Goal: Task Accomplishment & Management: Use online tool/utility

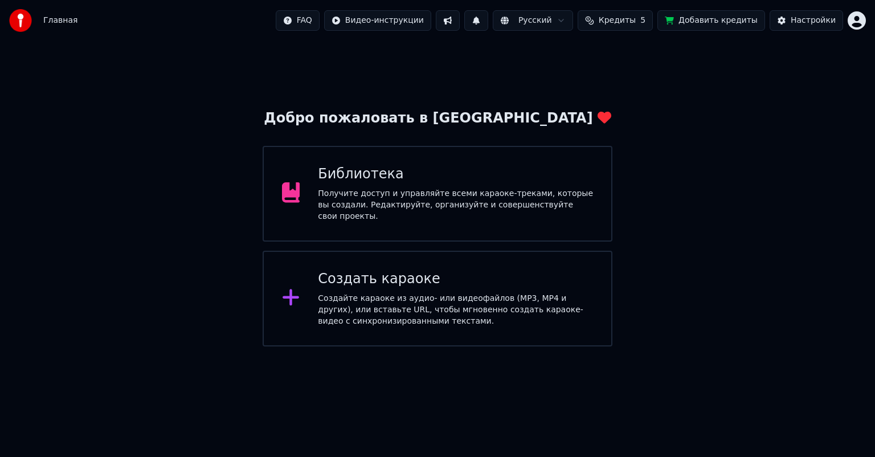
click at [354, 281] on div "Создать караоке" at bounding box center [455, 279] width 275 height 18
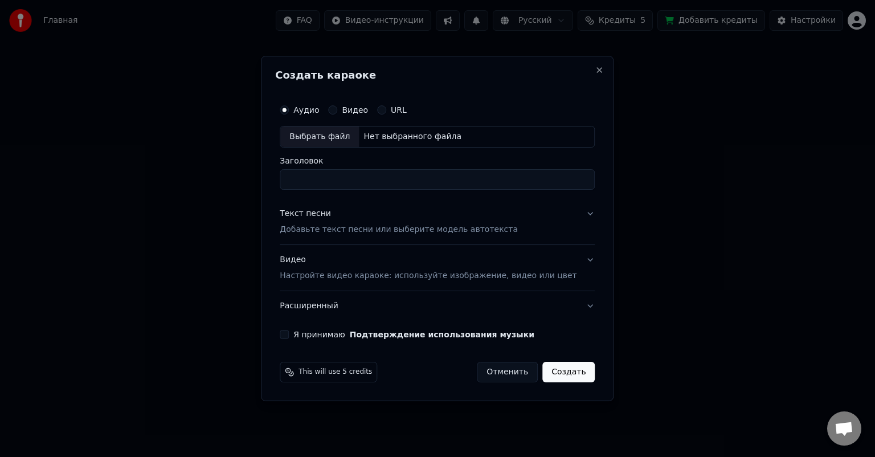
click at [330, 132] on div "Выбрать файл" at bounding box center [319, 136] width 79 height 21
type input "**********"
click at [336, 232] on p "Добавьте текст песни или выберите модель автотекста" at bounding box center [399, 229] width 238 height 11
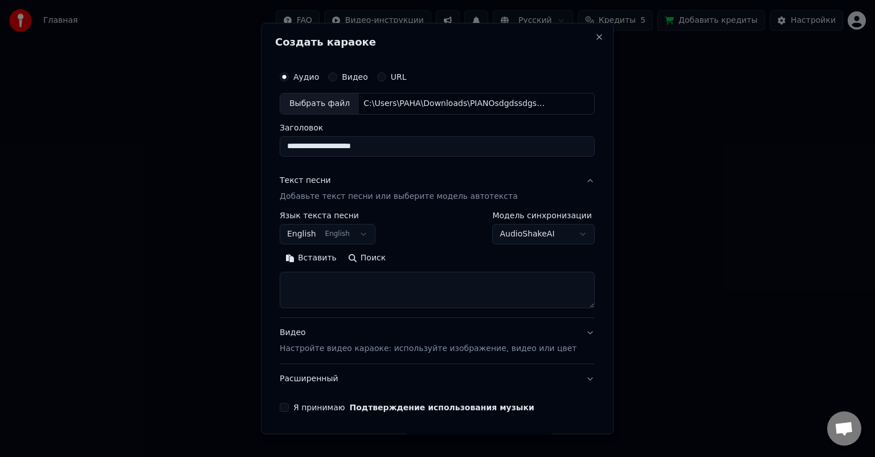
click at [339, 290] on textarea at bounding box center [437, 290] width 315 height 36
paste textarea "**********"
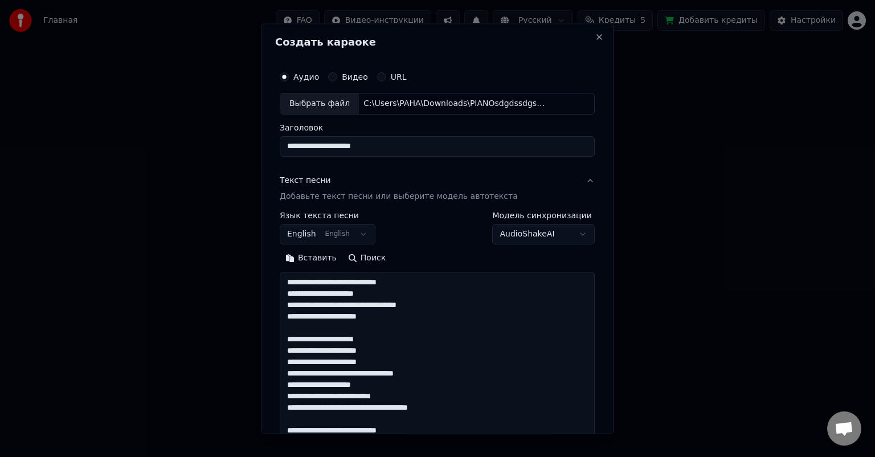
scroll to position [253, 0]
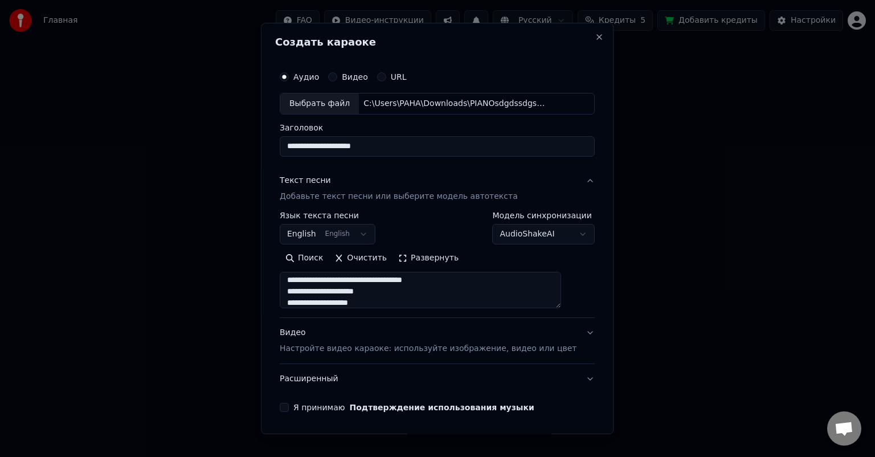
type textarea "**********"
click at [278, 312] on div "**********" at bounding box center [437, 228] width 353 height 411
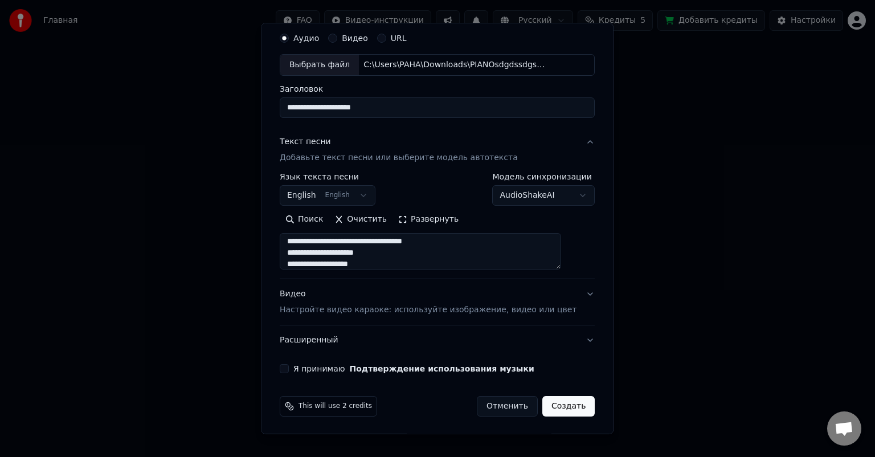
click at [289, 369] on button "Я принимаю Подтверждение использования музыки" at bounding box center [284, 368] width 9 height 9
click at [554, 413] on button "Создать" at bounding box center [568, 406] width 52 height 21
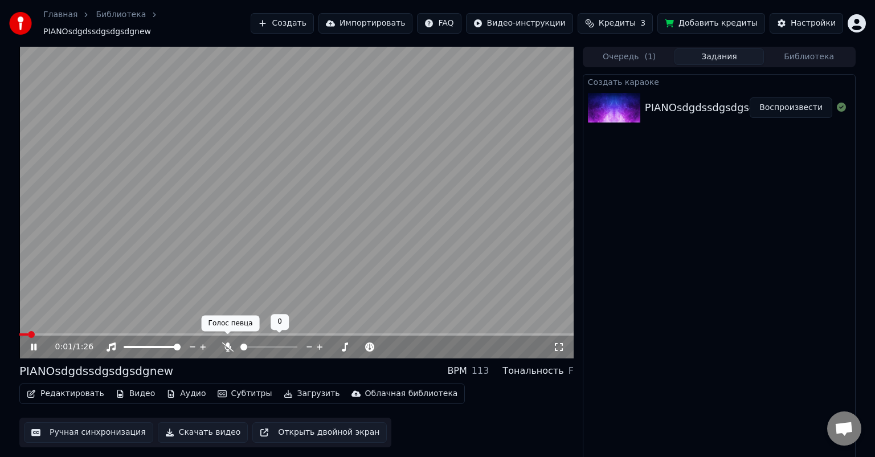
click at [226, 342] on icon at bounding box center [227, 346] width 11 height 9
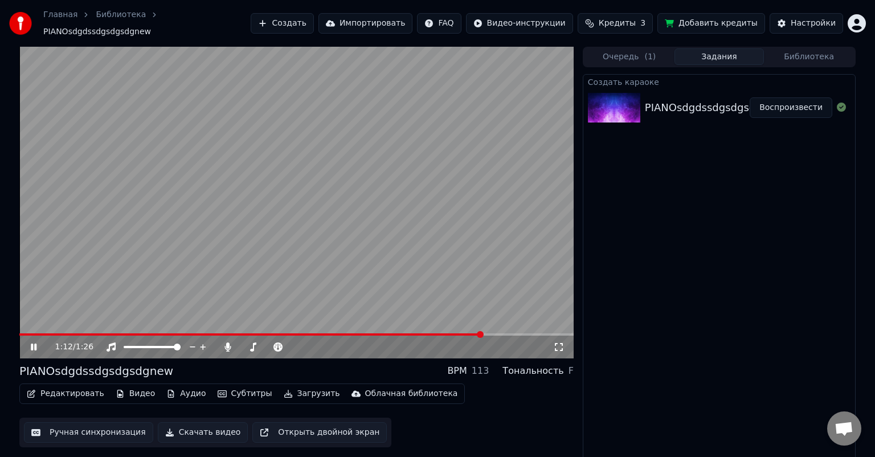
click at [484, 333] on span at bounding box center [296, 334] width 554 height 2
click at [521, 326] on video at bounding box center [296, 203] width 554 height 312
click at [132, 390] on button "Видео" at bounding box center [135, 394] width 49 height 16
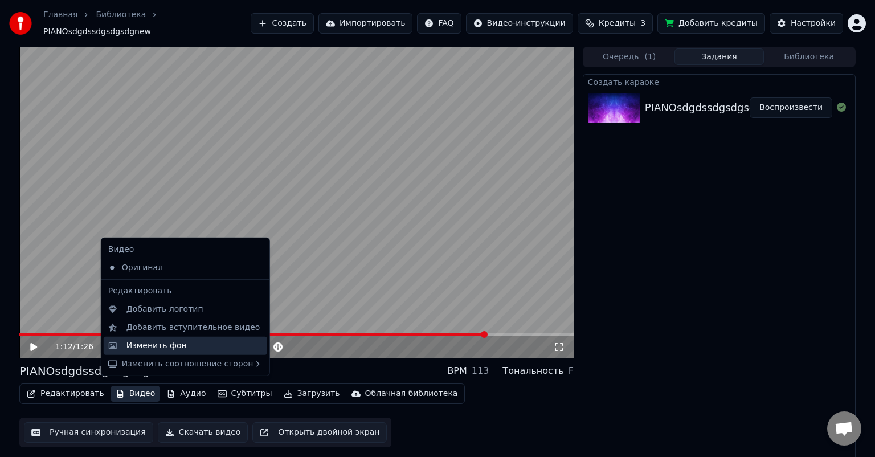
click at [175, 349] on div "Изменить фон" at bounding box center [156, 345] width 60 height 11
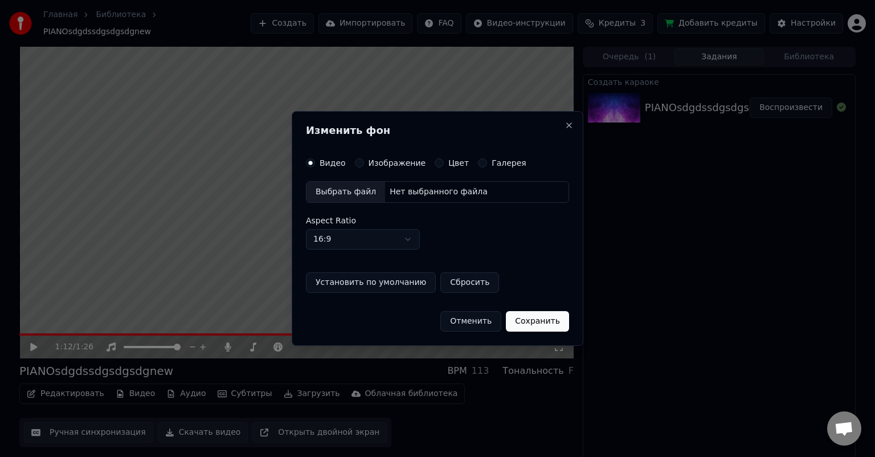
click at [448, 162] on label "Цвет" at bounding box center [458, 163] width 21 height 8
click at [444, 162] on button "Цвет" at bounding box center [439, 162] width 9 height 9
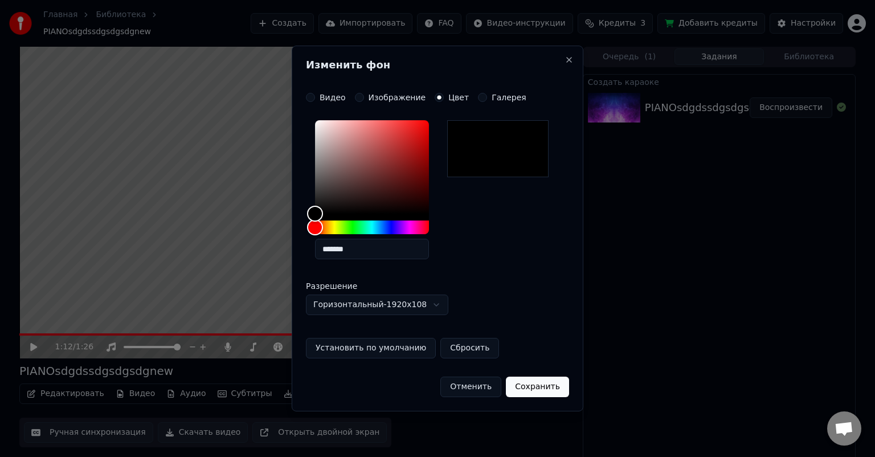
click at [530, 387] on button "Сохранить" at bounding box center [537, 387] width 63 height 21
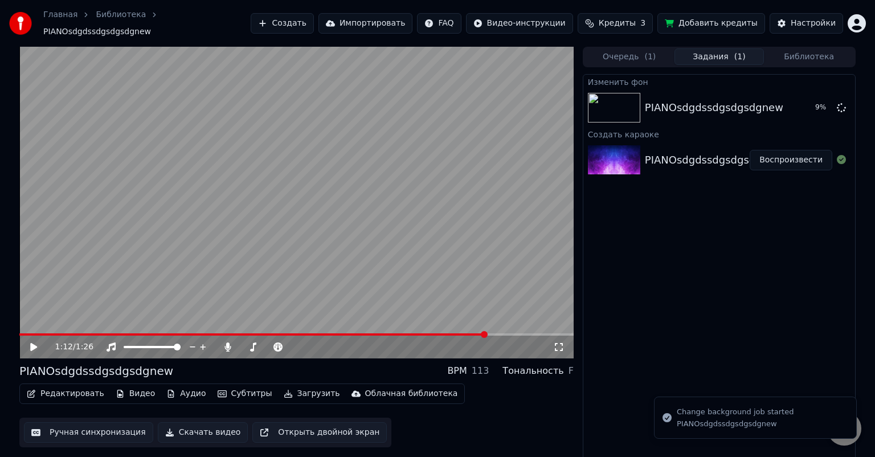
click at [35, 342] on icon at bounding box center [41, 346] width 27 height 9
drag, startPoint x: 45, startPoint y: 326, endPoint x: 12, endPoint y: 330, distance: 33.2
click at [9, 328] on div "1:21 / 1:26 PIANOsdgdssdgsdgsdgnew BPM 113 Тональность F Редактировать Видео Ау…" at bounding box center [437, 255] width 875 height 416
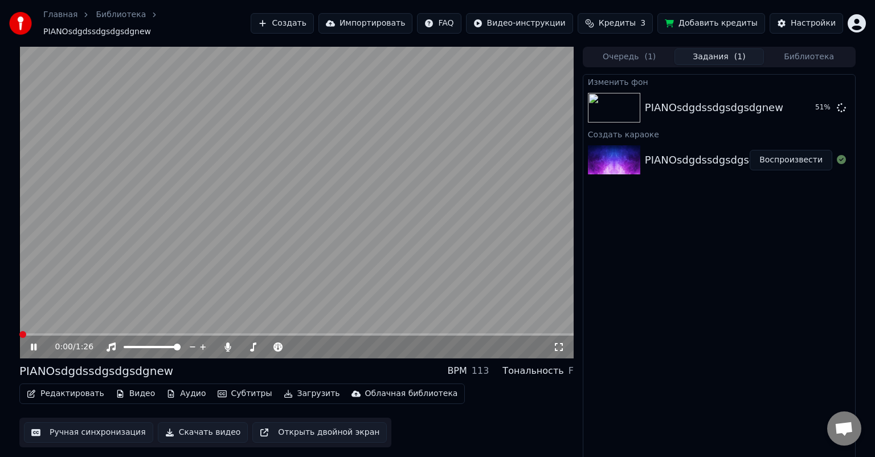
click at [19, 333] on span at bounding box center [19, 334] width 0 height 2
click at [36, 344] on icon at bounding box center [34, 347] width 6 height 7
click at [34, 342] on icon at bounding box center [41, 346] width 27 height 9
click at [768, 100] on button "Воспроизвести" at bounding box center [791, 107] width 83 height 21
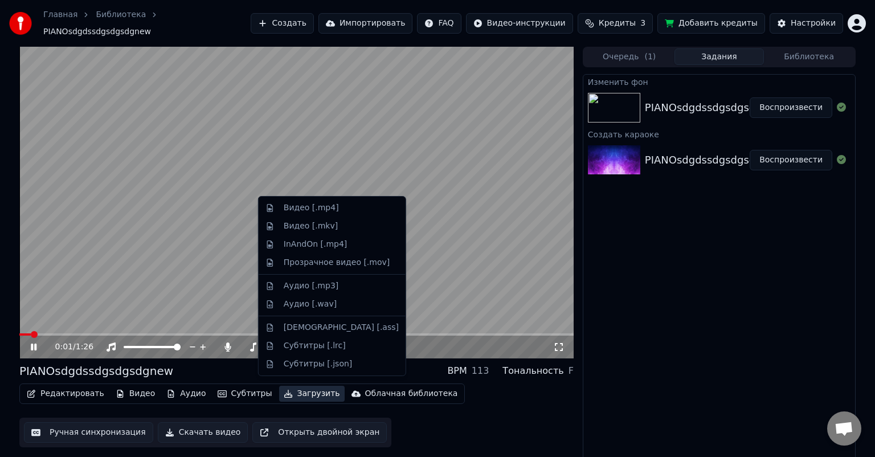
click at [280, 387] on button "Загрузить" at bounding box center [312, 394] width 66 height 16
click at [305, 210] on div "Видео [.mp4]" at bounding box center [311, 207] width 55 height 11
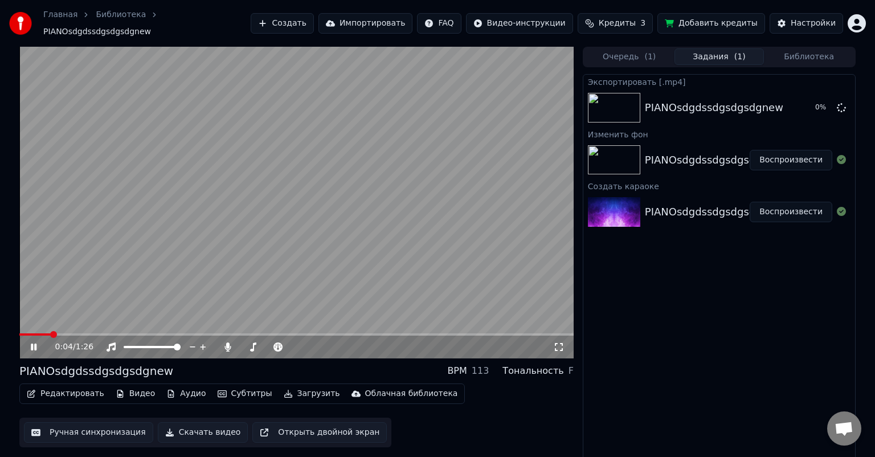
click at [28, 342] on div "0:04 / 1:26" at bounding box center [296, 346] width 545 height 11
click at [36, 344] on icon at bounding box center [34, 347] width 6 height 7
